Goal: Information Seeking & Learning: Learn about a topic

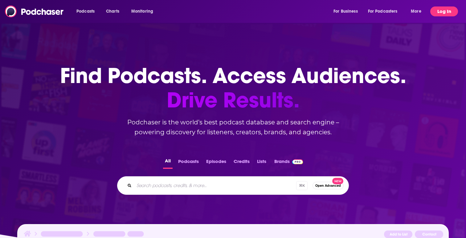
click at [437, 11] on button "Log In" at bounding box center [444, 11] width 28 height 10
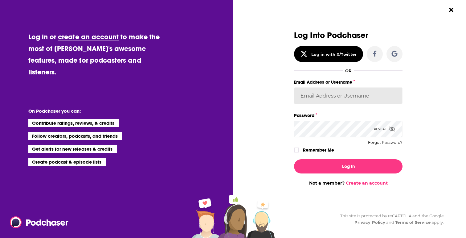
click at [322, 96] on input "Email Address or Username" at bounding box center [348, 95] width 109 height 17
type input "[EMAIL_ADDRESS][DOMAIN_NAME]"
click at [294, 159] on button "Log In" at bounding box center [348, 166] width 109 height 14
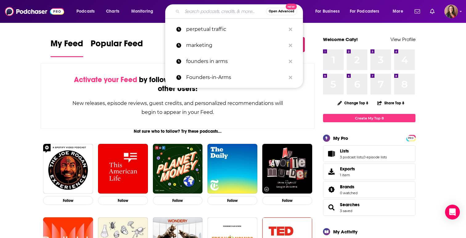
click at [207, 14] on input "Search podcasts, credits, & more..." at bounding box center [224, 11] width 84 height 10
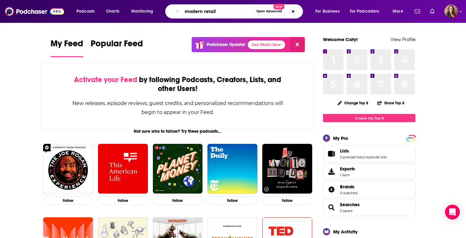
type input "modern retail"
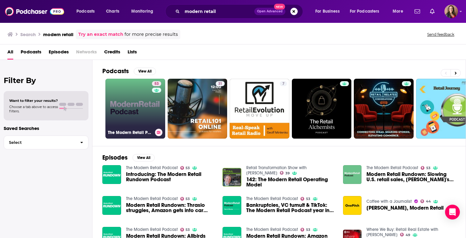
click at [129, 99] on link "53 The Modern Retail Podcast" at bounding box center [135, 109] width 60 height 60
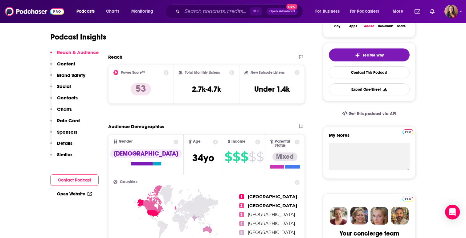
scroll to position [125, 0]
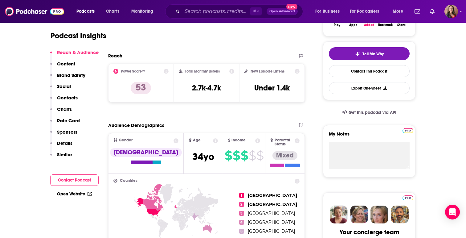
click at [68, 63] on p "Content" at bounding box center [66, 64] width 18 height 6
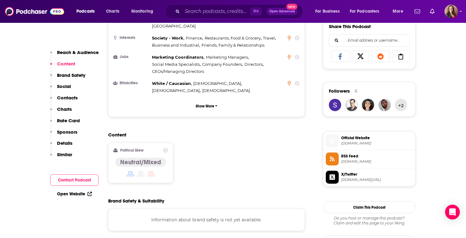
scroll to position [400, 0]
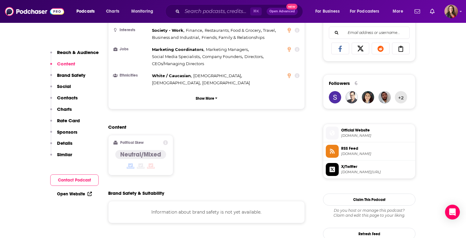
click at [68, 72] on p "Brand Safety" at bounding box center [71, 75] width 28 height 6
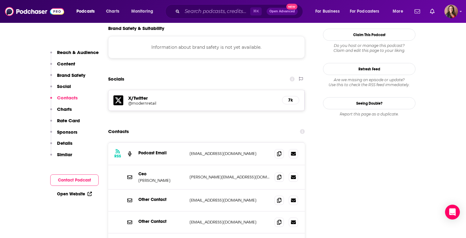
scroll to position [639, 0]
